Goal: Navigation & Orientation: Understand site structure

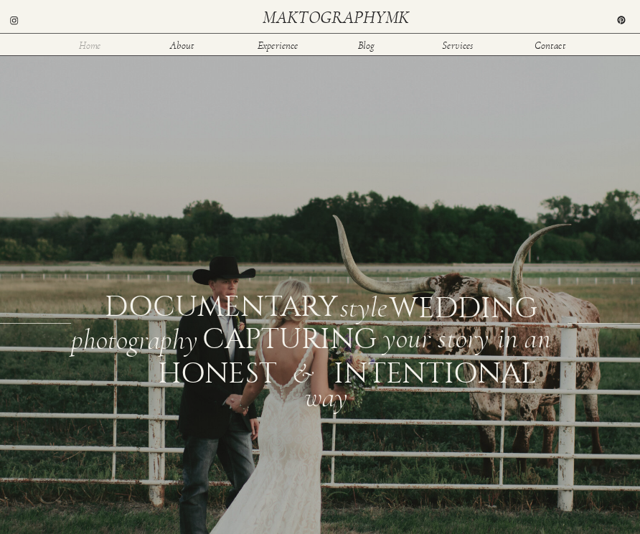
click at [95, 47] on nav "Home" at bounding box center [89, 44] width 34 height 9
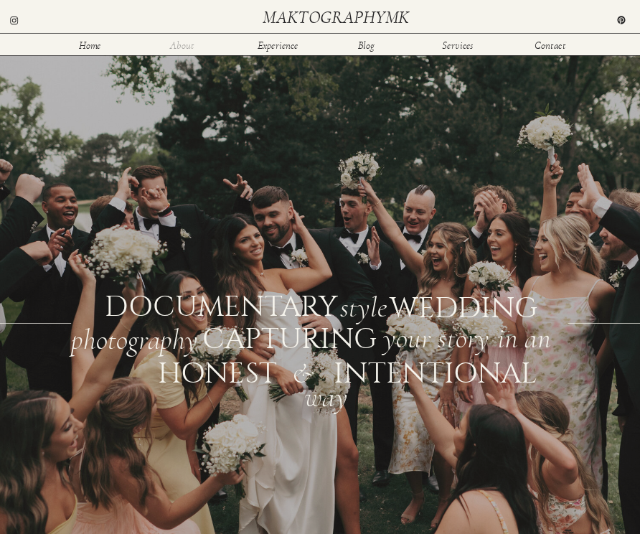
click at [188, 47] on nav "About" at bounding box center [182, 44] width 34 height 9
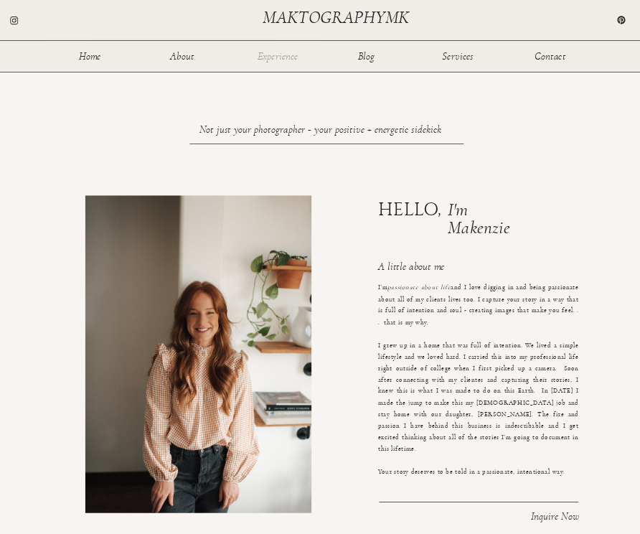
click at [276, 60] on nav "Experience" at bounding box center [278, 55] width 42 height 9
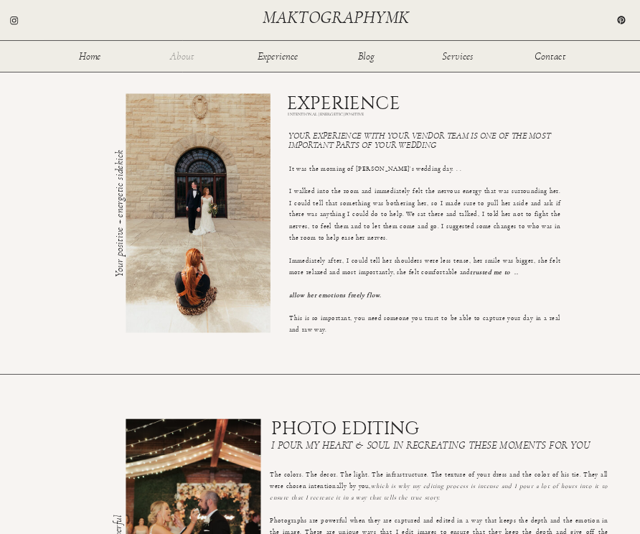
click at [189, 52] on nav "About" at bounding box center [182, 55] width 34 height 9
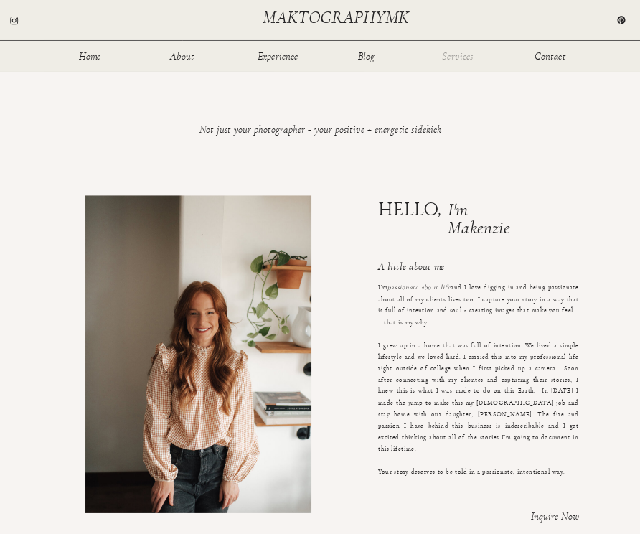
click at [466, 56] on nav "Services" at bounding box center [458, 55] width 34 height 9
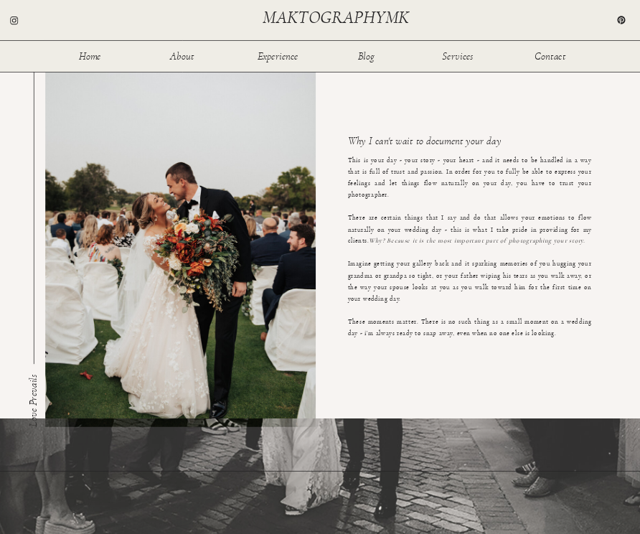
scroll to position [59, 0]
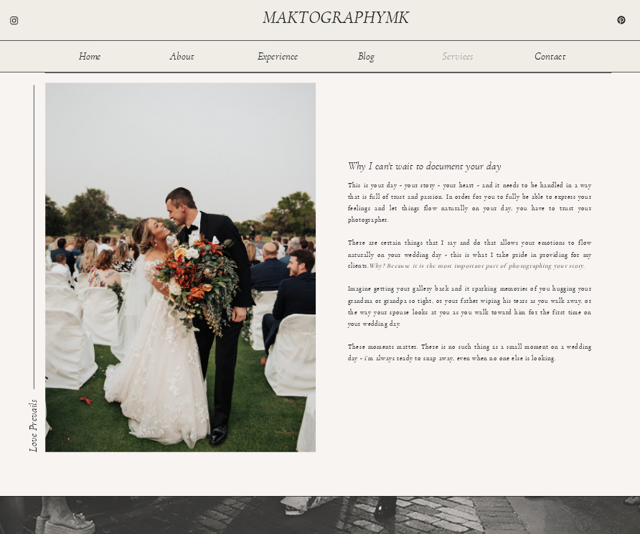
click at [462, 57] on nav "Services" at bounding box center [458, 55] width 34 height 9
click at [456, 58] on nav "Services" at bounding box center [458, 55] width 34 height 9
